Goal: Book appointment/travel/reservation

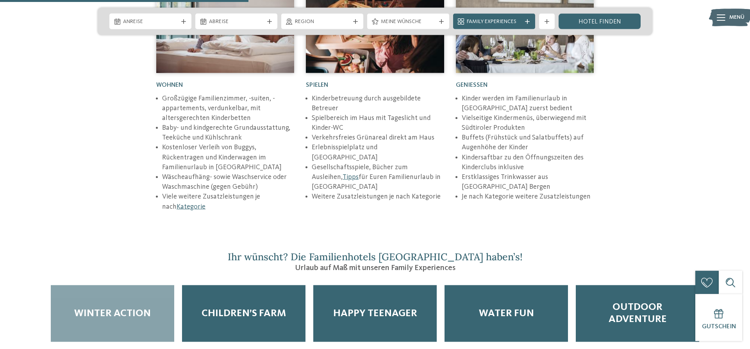
scroll to position [1195, 0]
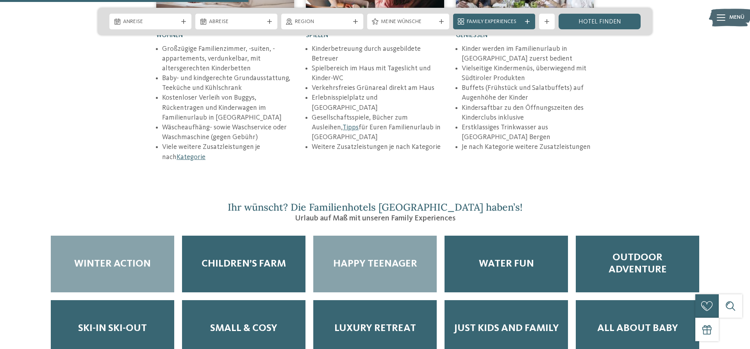
click at [370, 258] on span "Happy Teenager" at bounding box center [375, 264] width 84 height 12
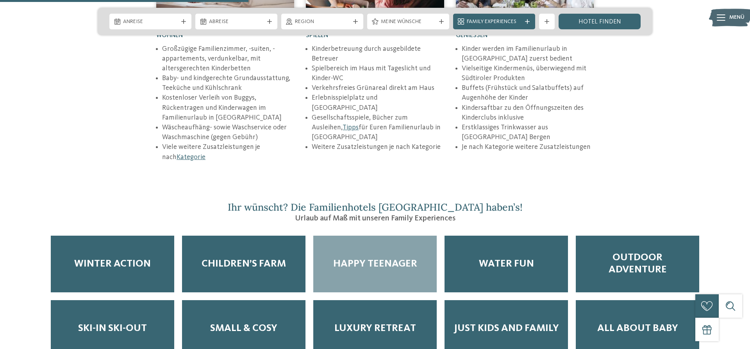
click at [374, 258] on span "Happy Teenager" at bounding box center [375, 264] width 84 height 12
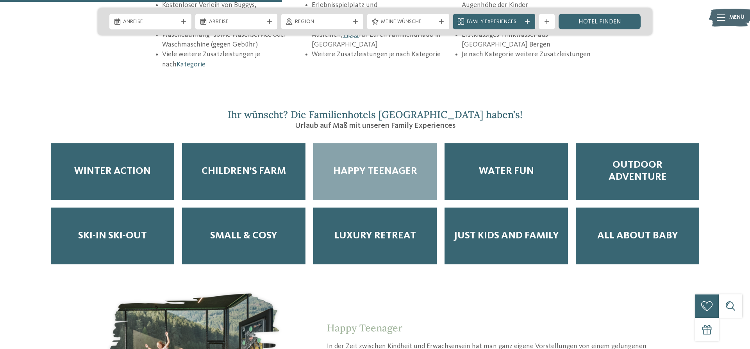
scroll to position [1355, 0]
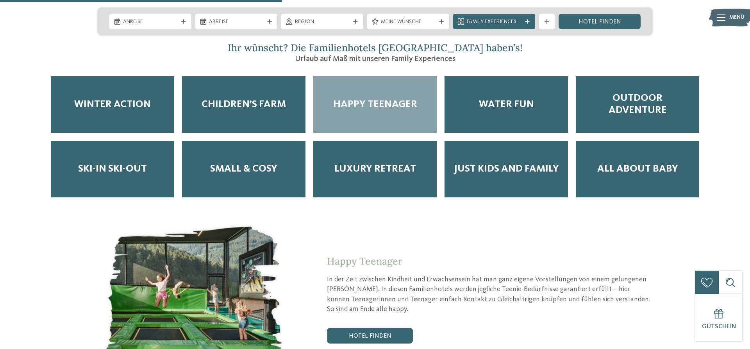
click at [360, 298] on div "Happy Teenager In der Zeit zwischen Kindheit und Erwachsensein hat man ganz eig…" at bounding box center [472, 299] width 361 height 88
click at [366, 328] on link "Hotel finden" at bounding box center [370, 336] width 86 height 16
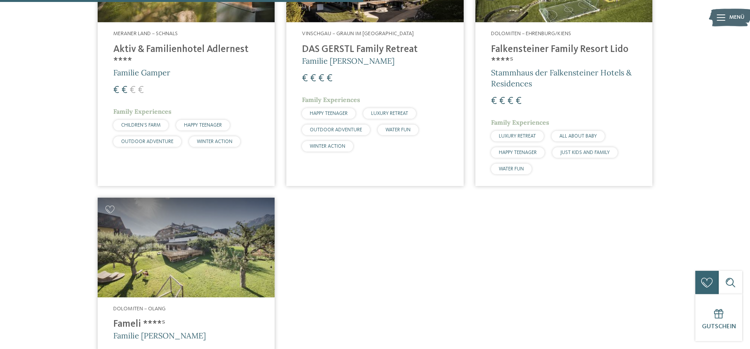
scroll to position [284, 0]
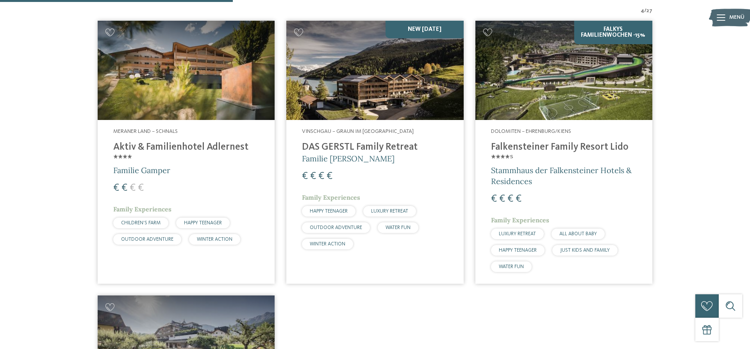
click at [565, 73] on img at bounding box center [563, 71] width 177 height 100
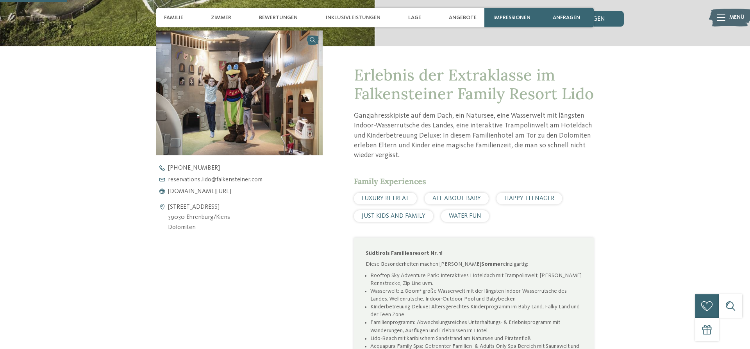
scroll to position [279, 0]
